Goal: Information Seeking & Learning: Learn about a topic

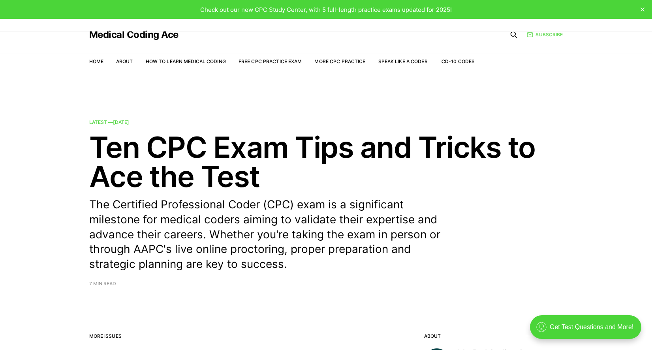
click at [552, 37] on link "Subscribe" at bounding box center [545, 35] width 36 height 8
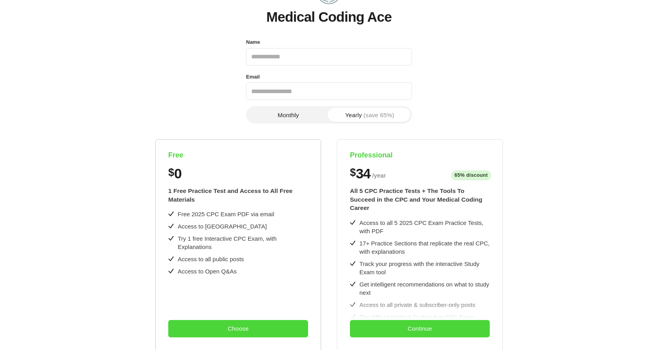
scroll to position [217, 0]
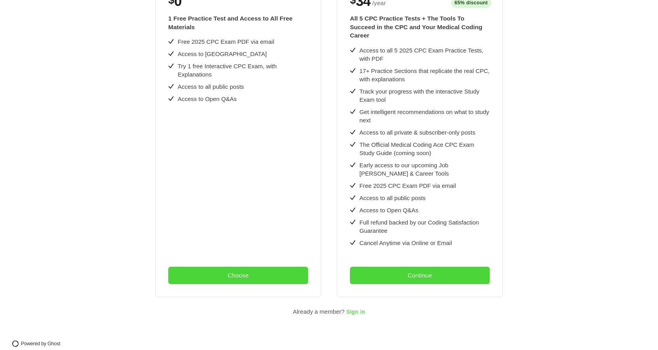
click at [352, 309] on span "Sign in" at bounding box center [355, 312] width 19 height 6
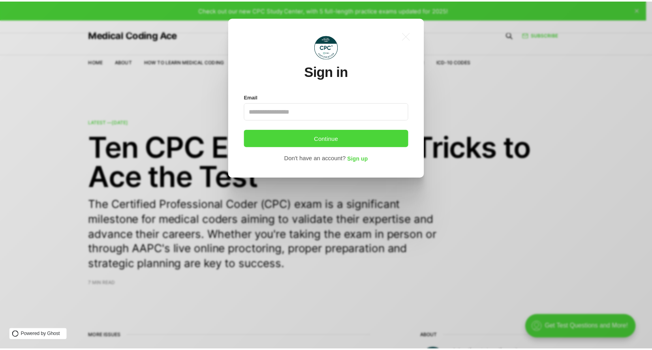
scroll to position [0, 0]
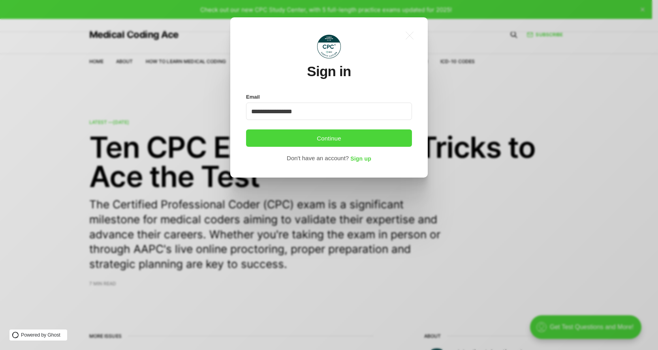
type input "**********"
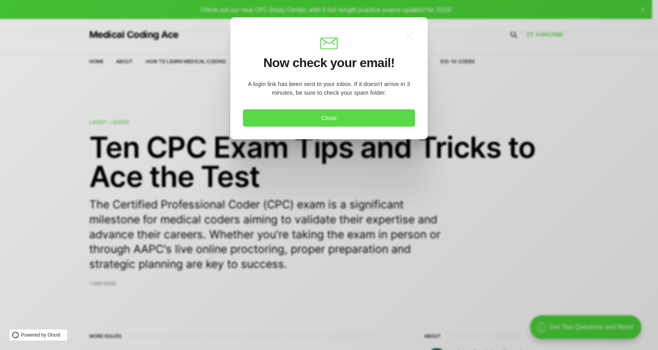
click at [275, 115] on button "Close" at bounding box center [329, 117] width 172 height 17
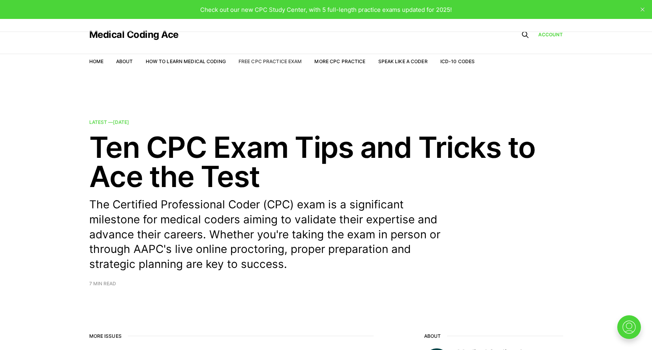
click at [258, 62] on link "Free CPC Practice Exam" at bounding box center [270, 61] width 64 height 6
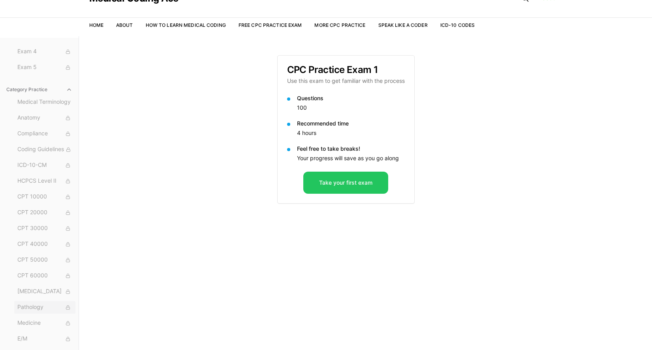
scroll to position [73, 0]
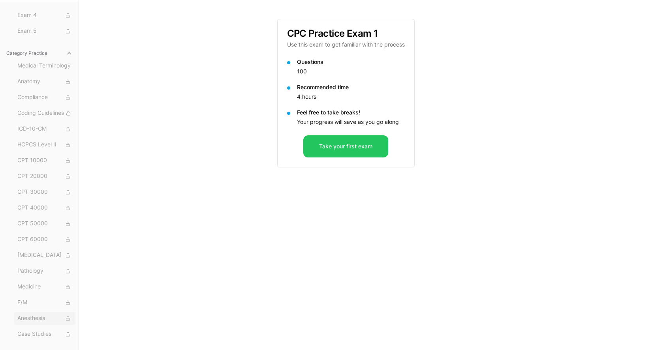
click at [43, 320] on span "Anesthesia" at bounding box center [44, 318] width 55 height 9
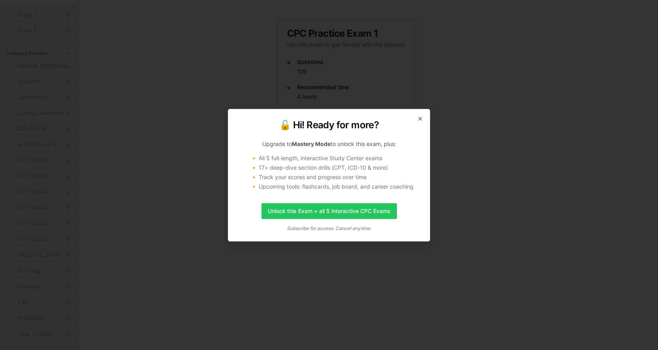
click at [354, 229] on icon "Subscribe for access. Cancel anytime." at bounding box center [329, 228] width 84 height 6
click at [418, 116] on icon "button" at bounding box center [420, 119] width 6 height 6
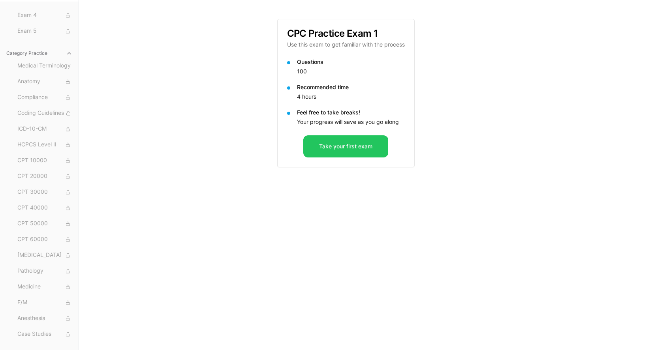
scroll to position [0, 0]
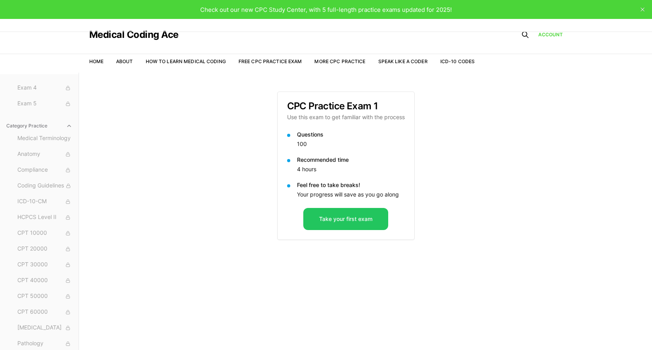
click at [469, 58] on link "ICD-10 Codes" at bounding box center [457, 61] width 34 height 6
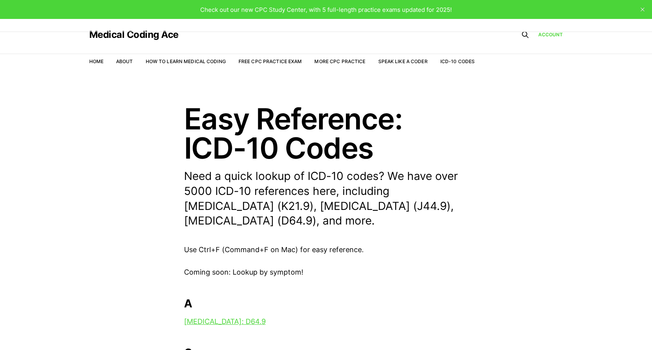
click at [471, 57] on nav "Home About How to Learn Medical Coding Free CPC Practice Exam More CPC Practice…" at bounding box center [282, 62] width 386 height 22
click at [325, 58] on link "More CPC Practice" at bounding box center [339, 61] width 51 height 6
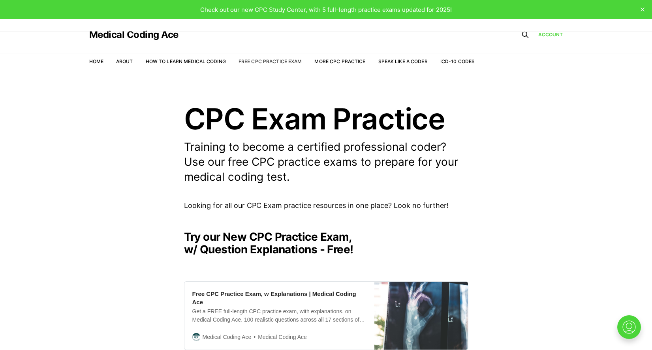
click at [251, 60] on link "Free CPC Practice Exam" at bounding box center [270, 61] width 64 height 6
click at [283, 62] on link "Free CPC Practice Exam" at bounding box center [270, 61] width 64 height 6
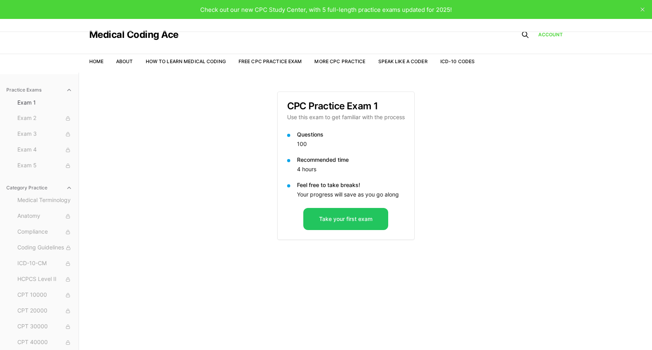
click at [308, 125] on div "CPC Practice Exam 1 Use this exam to get familiar with the process" at bounding box center [346, 111] width 137 height 39
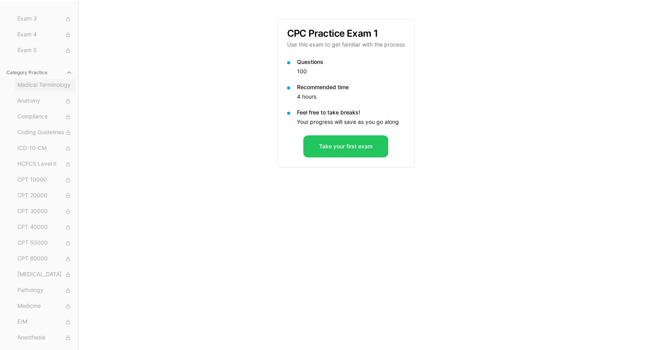
scroll to position [62, 0]
click at [38, 128] on span "ICD-10-CM" at bounding box center [44, 129] width 55 height 9
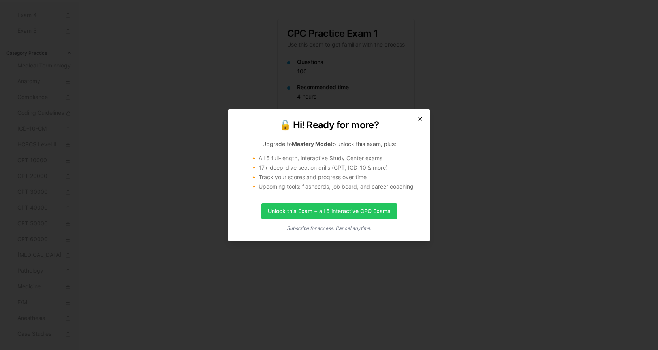
click at [419, 116] on icon "button" at bounding box center [420, 119] width 6 height 6
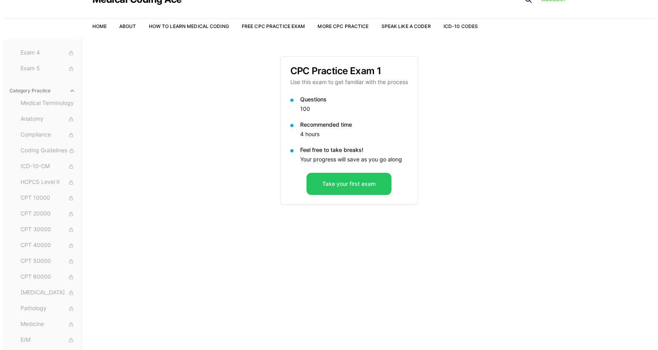
scroll to position [0, 0]
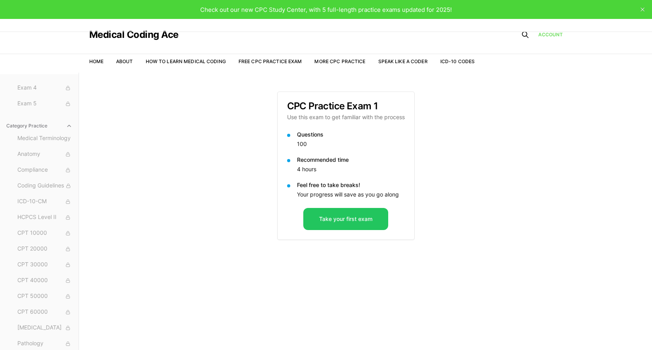
click at [540, 36] on link "Account" at bounding box center [550, 34] width 25 height 7
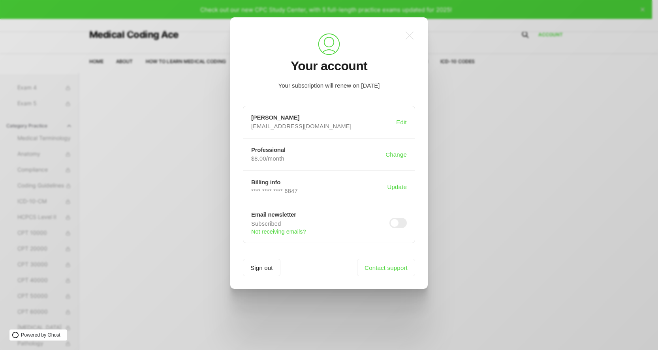
click at [401, 225] on span at bounding box center [397, 223] width 17 height 10
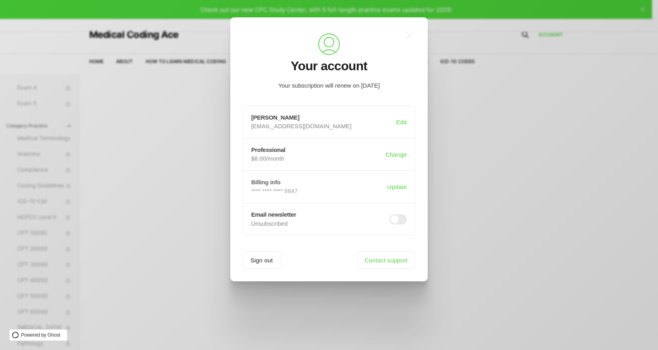
click at [353, 189] on p "**** **** **** 6847" at bounding box center [317, 192] width 133 height 8
click at [405, 37] on icon ".a{fill:none;stroke:currentColor;stroke-linecap:round;stroke-linejoin:round;str…" at bounding box center [409, 35] width 17 height 17
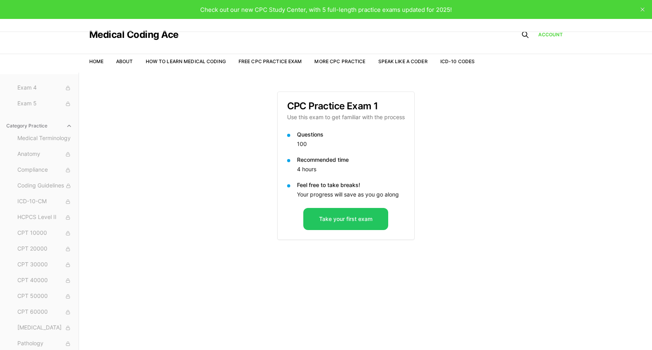
click at [578, 220] on div "Practice Exams Exam 1 Exam 2 Exam 3 Exam 4 Exam 5 Category Practice Medical Ter…" at bounding box center [326, 248] width 652 height 350
click at [337, 64] on li "More CPC Practice" at bounding box center [339, 61] width 51 height 7
click at [338, 60] on link "More CPC Practice" at bounding box center [339, 61] width 51 height 6
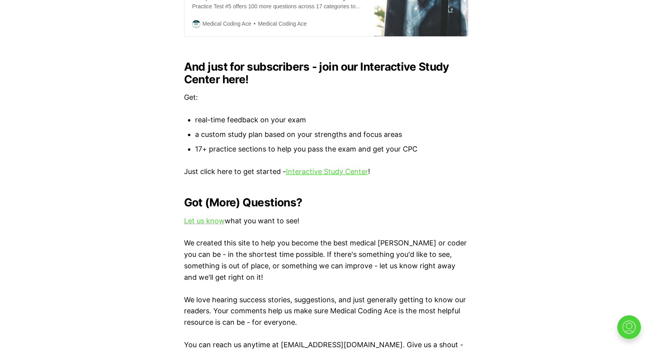
scroll to position [936, 0]
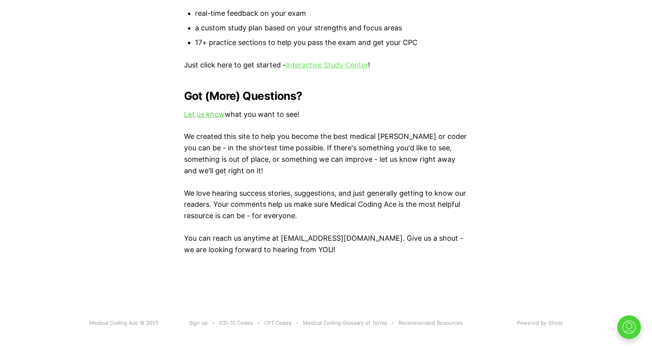
click at [334, 61] on link "Interactive Study Center" at bounding box center [327, 65] width 82 height 8
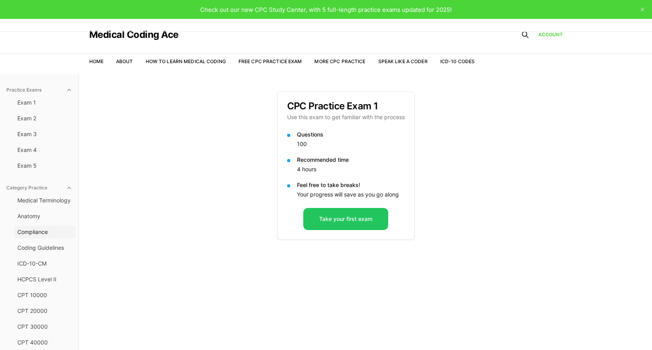
scroll to position [62, 0]
click at [54, 188] on span "Coding Guidelines" at bounding box center [44, 186] width 55 height 8
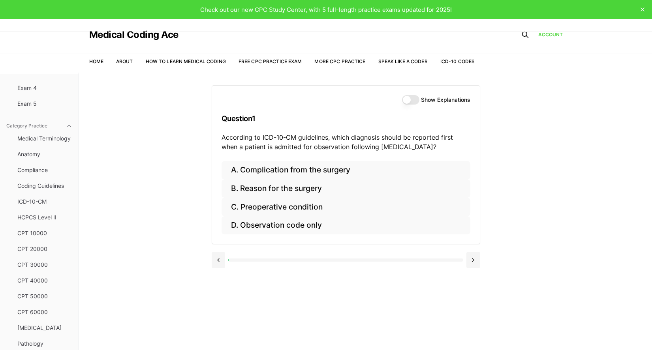
click at [413, 98] on button "Show Explanations" at bounding box center [410, 99] width 17 height 9
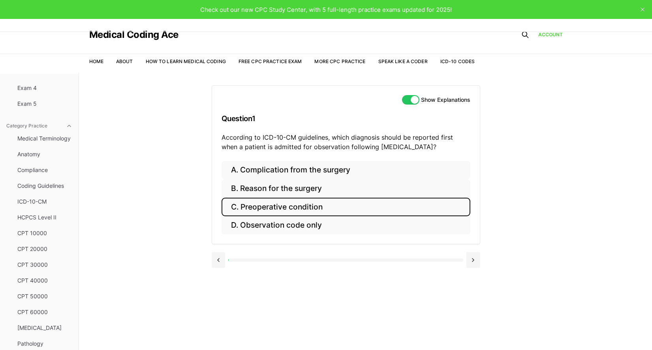
click at [262, 210] on button "C. Preoperative condition" at bounding box center [345, 207] width 249 height 19
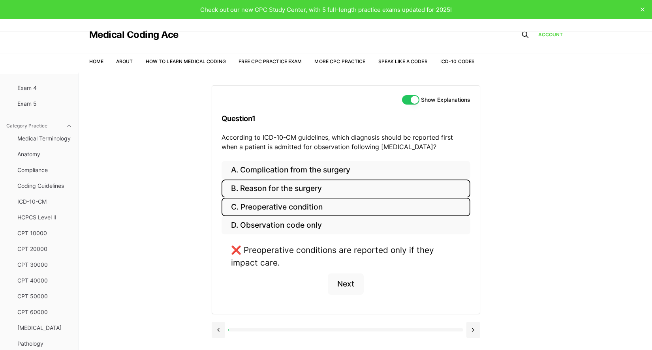
click at [248, 187] on button "B. Reason for the surgery" at bounding box center [345, 189] width 249 height 19
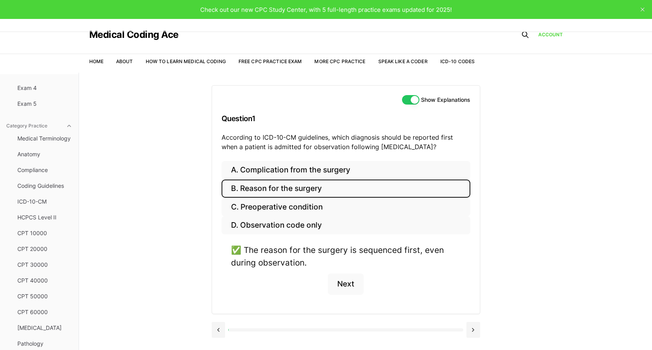
click at [407, 102] on button "Show Explanations" at bounding box center [410, 99] width 17 height 9
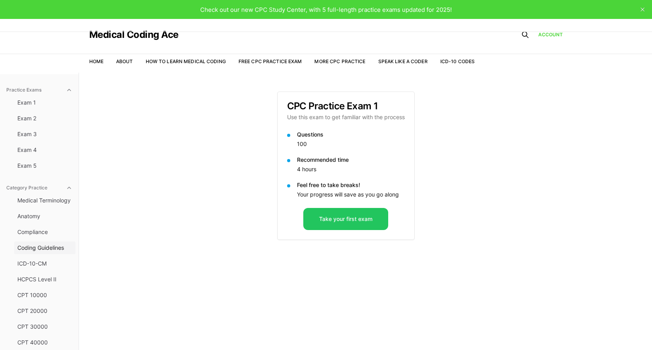
click at [46, 248] on span "Coding Guidelines" at bounding box center [44, 248] width 55 height 8
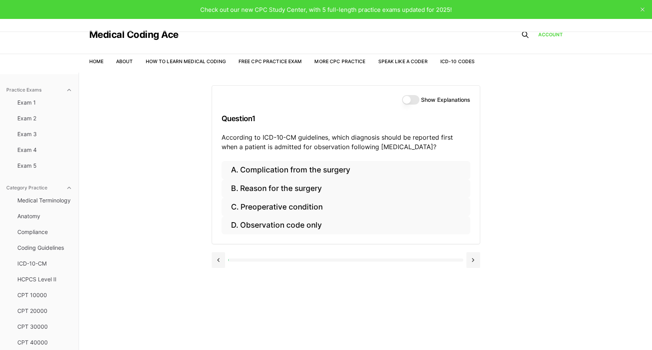
click at [415, 101] on button "Show Explanations" at bounding box center [410, 99] width 17 height 9
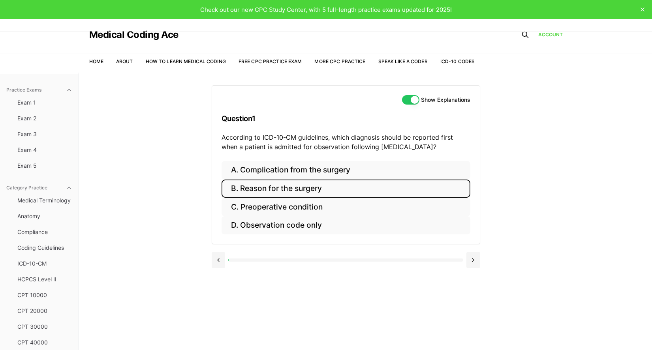
click at [291, 191] on button "B. Reason for the surgery" at bounding box center [345, 189] width 249 height 19
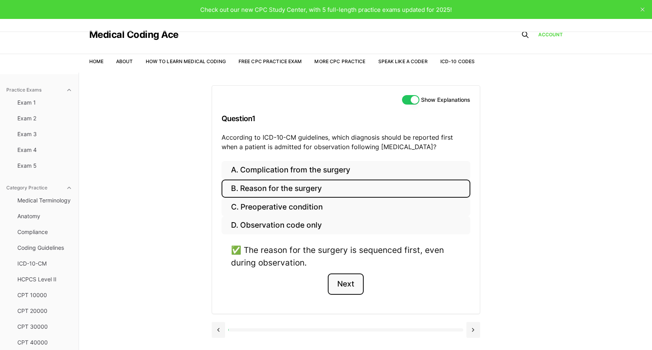
click at [346, 281] on button "Next" at bounding box center [346, 284] width 36 height 21
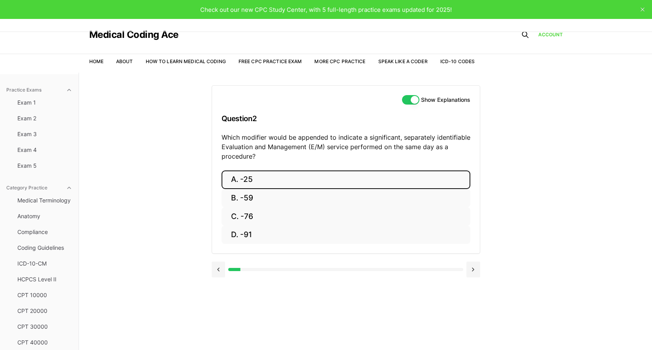
click at [244, 176] on button "A. -25" at bounding box center [345, 180] width 249 height 19
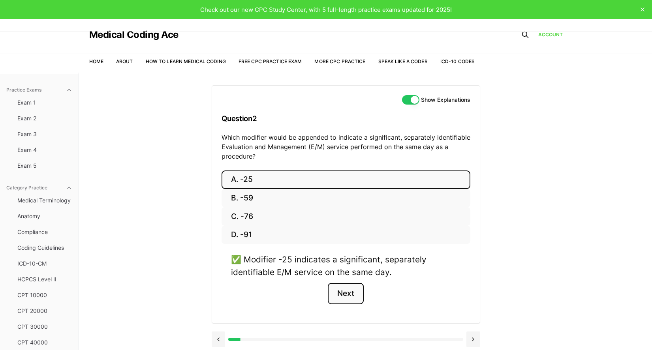
click at [350, 293] on button "Next" at bounding box center [346, 293] width 36 height 21
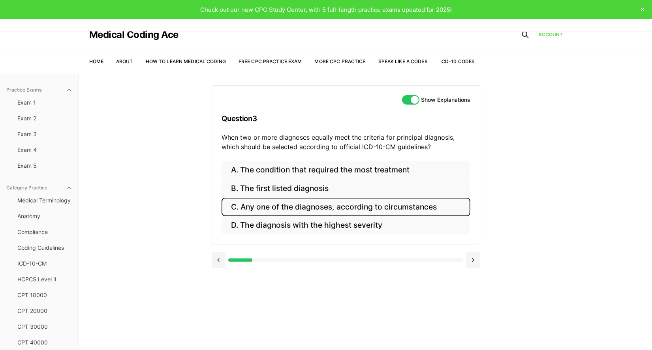
click at [267, 212] on button "C. Any one of the diagnoses, according to circumstances" at bounding box center [345, 207] width 249 height 19
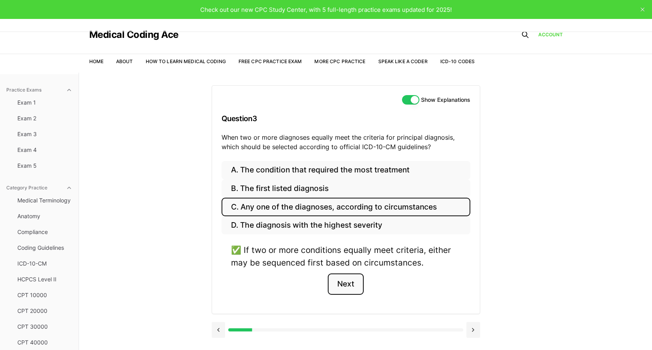
click at [350, 292] on button "Next" at bounding box center [346, 284] width 36 height 21
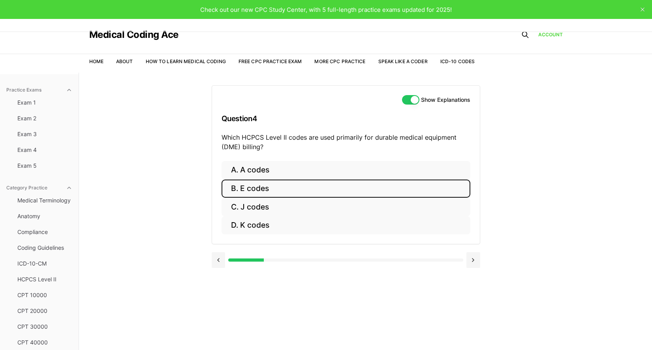
click at [250, 187] on button "B. E codes" at bounding box center [345, 189] width 249 height 19
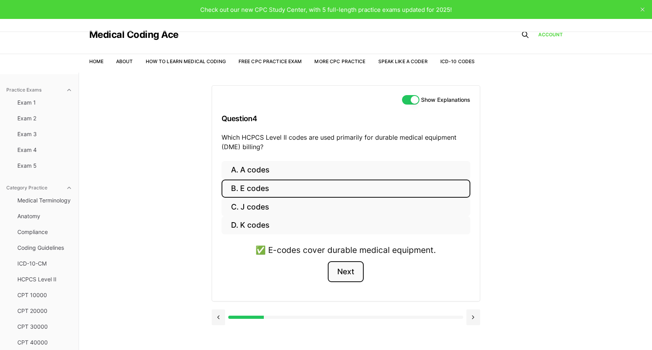
click at [336, 270] on button "Next" at bounding box center [346, 271] width 36 height 21
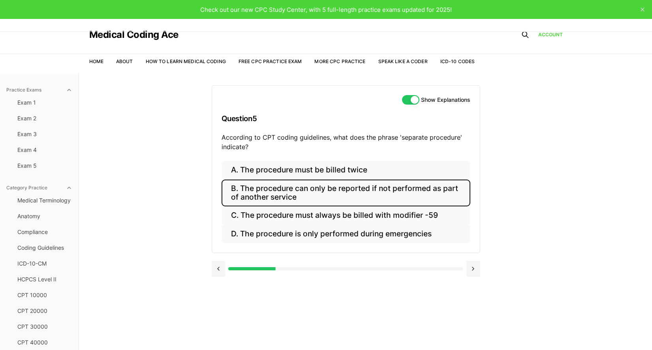
click at [275, 193] on button "B. The procedure can only be reported if not performed as part of another servi…" at bounding box center [345, 193] width 249 height 27
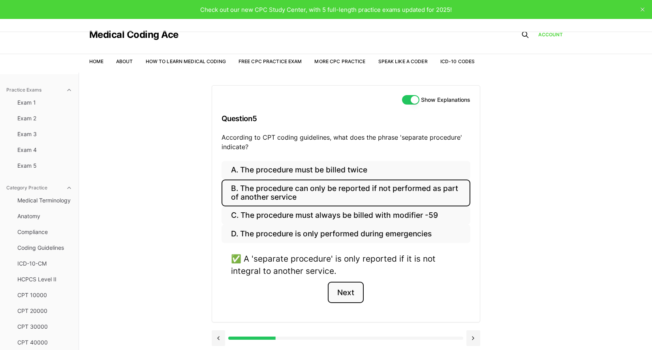
click at [351, 302] on button "Next" at bounding box center [346, 292] width 36 height 21
